Goal: Task Accomplishment & Management: Use online tool/utility

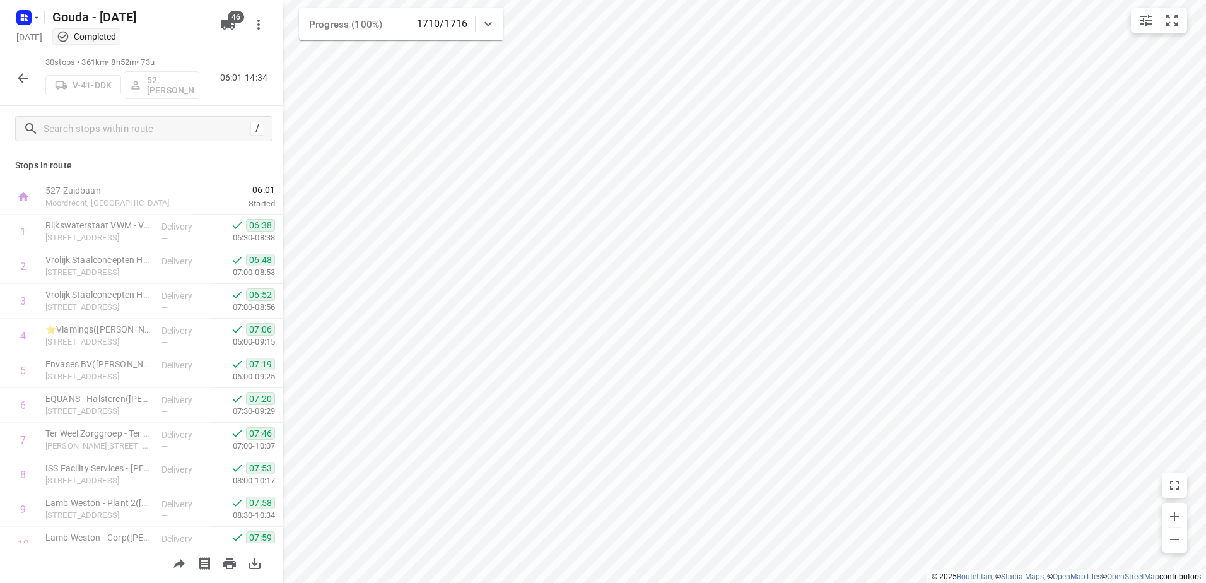
scroll to position [747, 0]
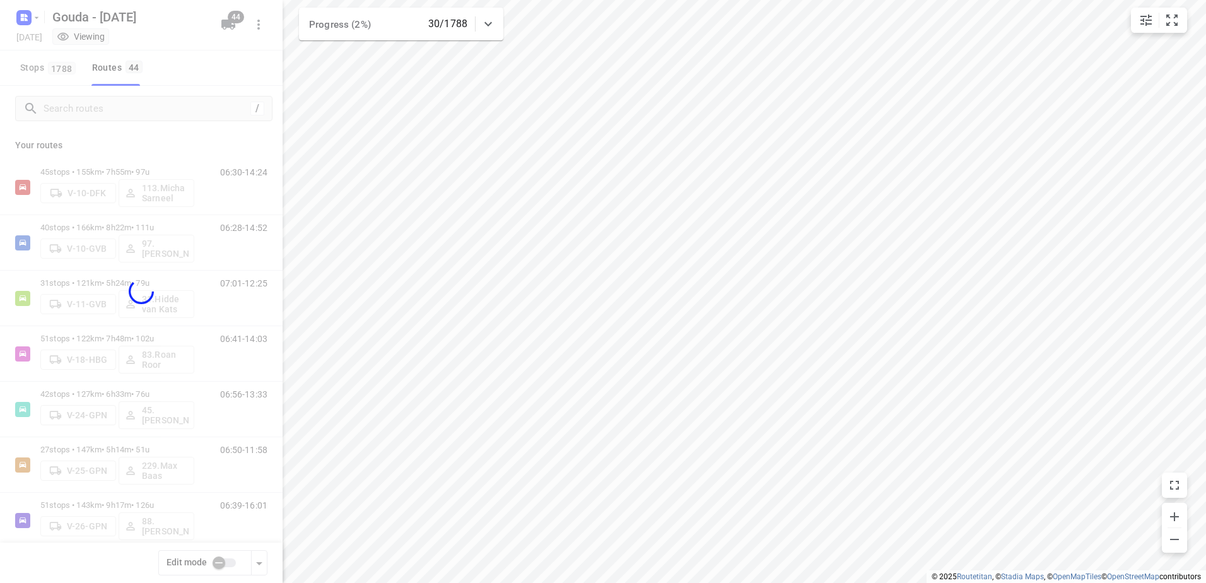
checkbox input "true"
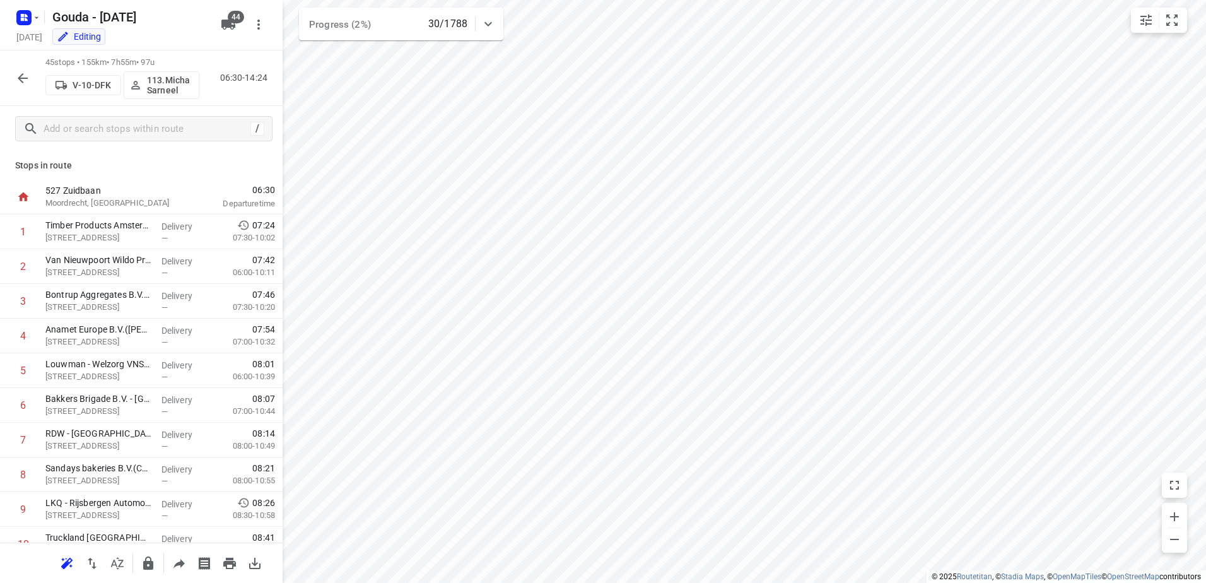
click at [170, 85] on p "113.Micha Sarneel" at bounding box center [170, 85] width 47 height 20
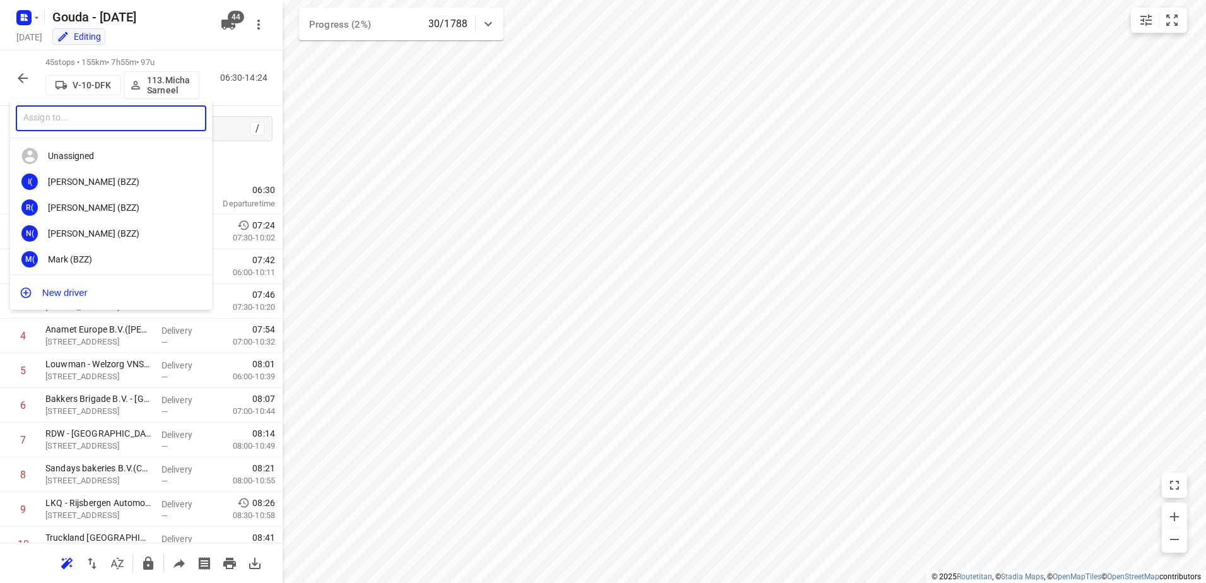
click at [129, 124] on input "text" at bounding box center [111, 118] width 190 height 26
type input "sander"
click at [129, 229] on div "59. Sander Jannes" at bounding box center [114, 233] width 132 height 10
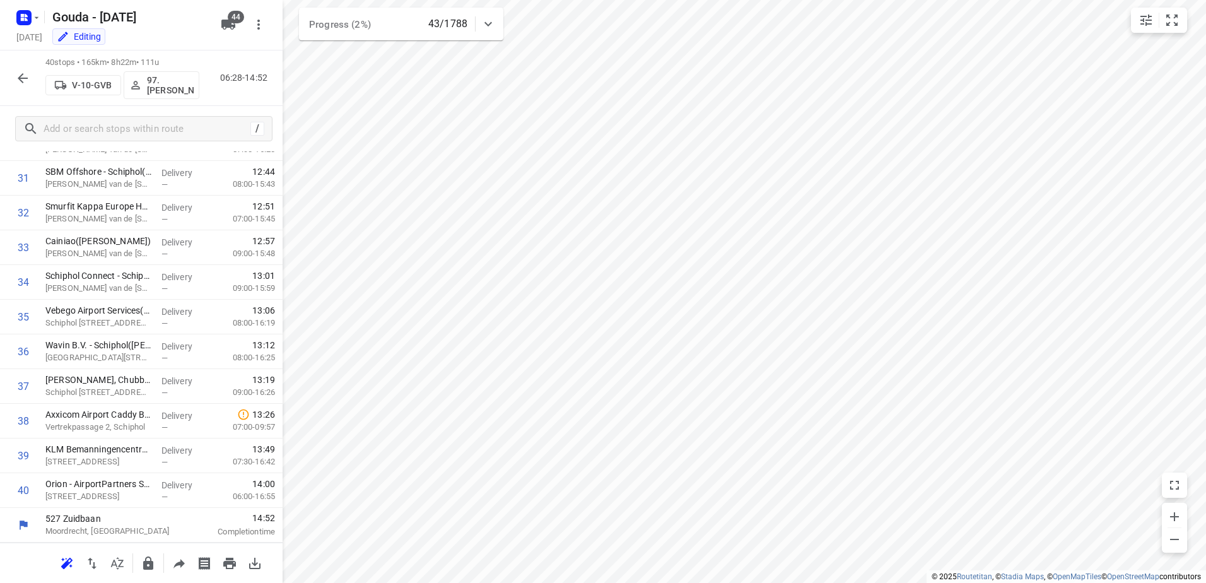
scroll to position [1094, 0]
click at [23, 83] on icon "button" at bounding box center [22, 78] width 15 height 15
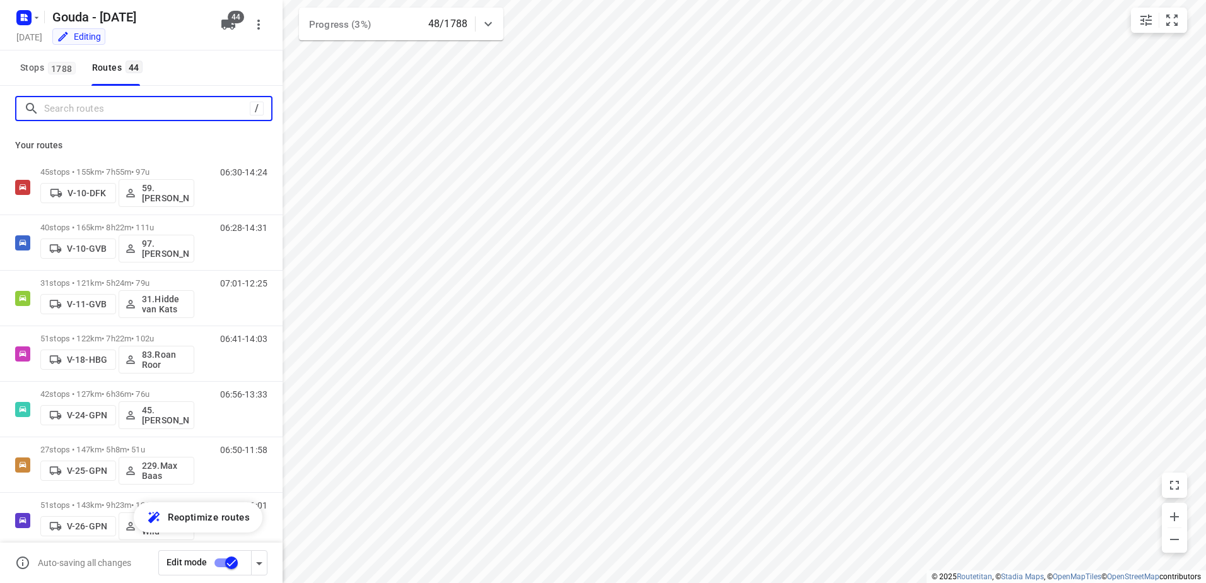
click at [119, 112] on input "Search routes" at bounding box center [147, 109] width 206 height 20
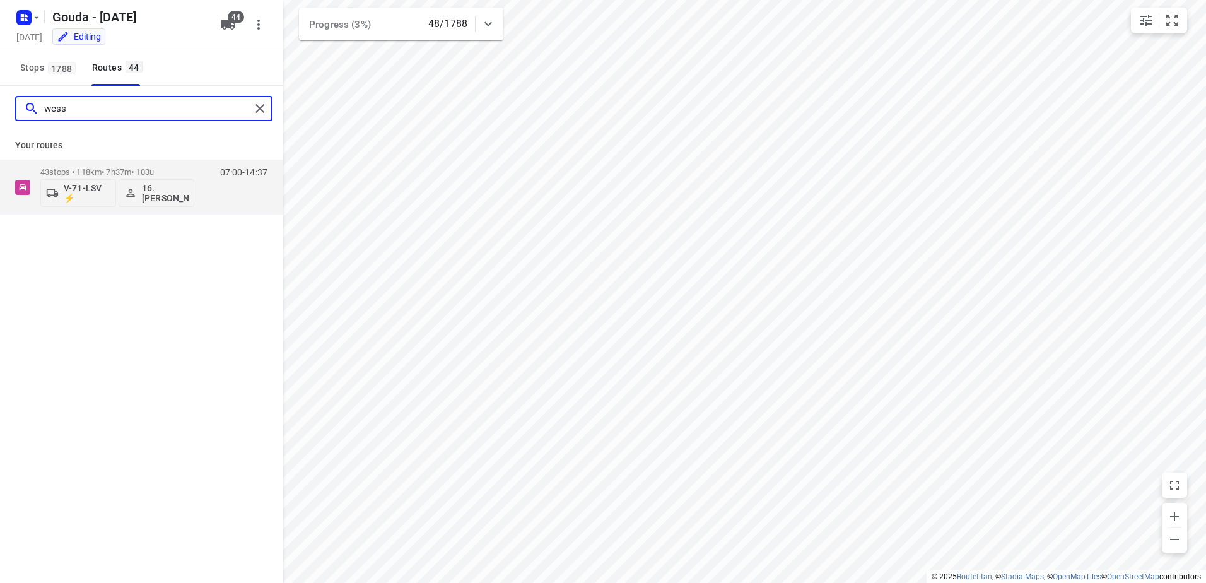
type input "wesse"
click at [153, 166] on div "43 stops • 118km • 7h37m • 103u V-71-LSV ⚡ 16.Wessel Langhorst" at bounding box center [117, 187] width 154 height 52
